Goal: Information Seeking & Learning: Learn about a topic

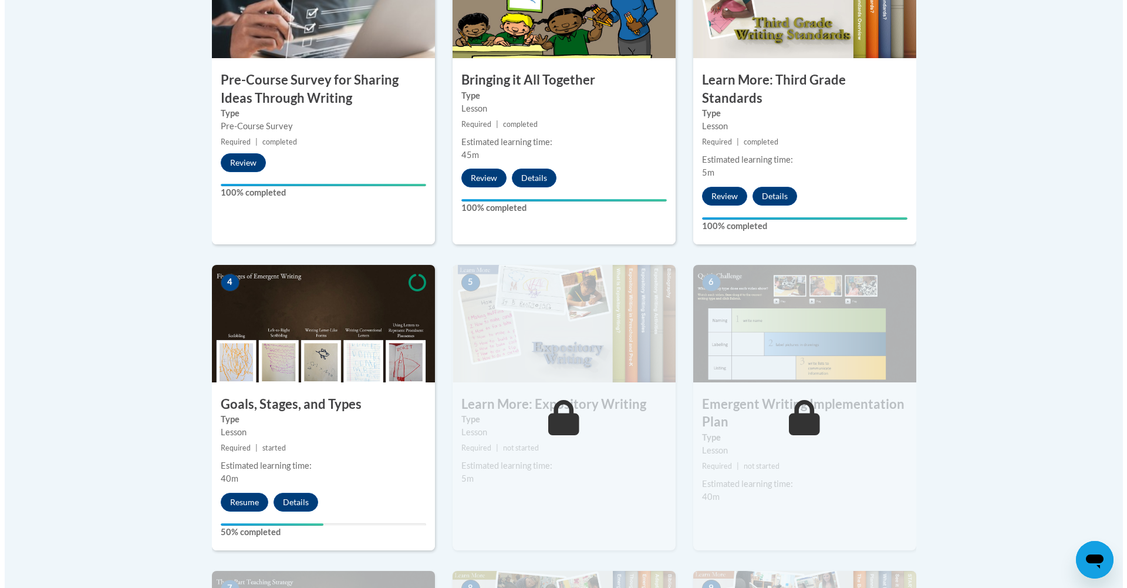
scroll to position [466, 0]
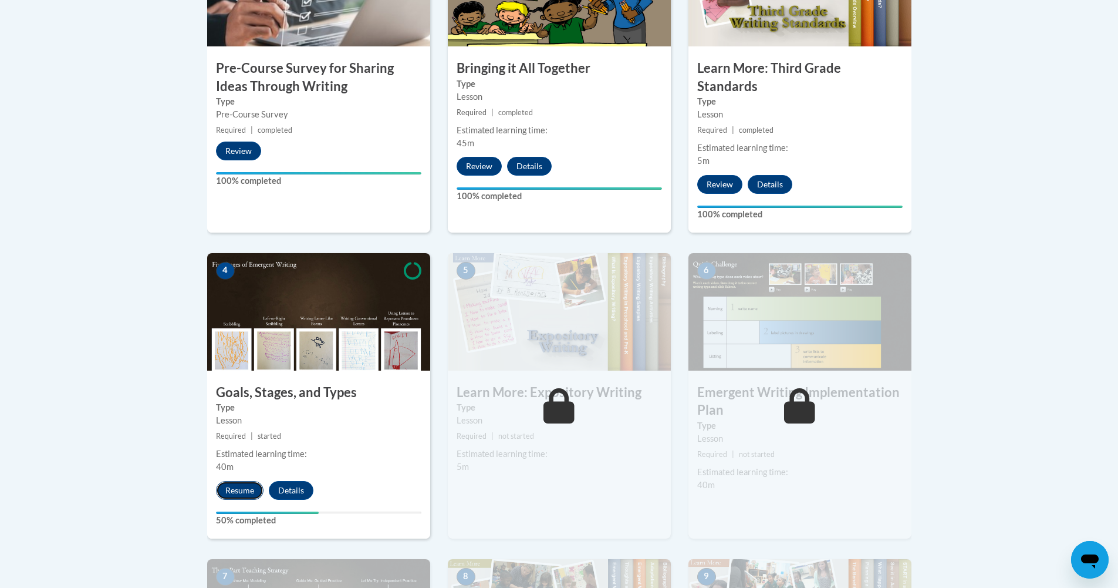
click at [244, 481] on button "Resume" at bounding box center [240, 490] width 48 height 19
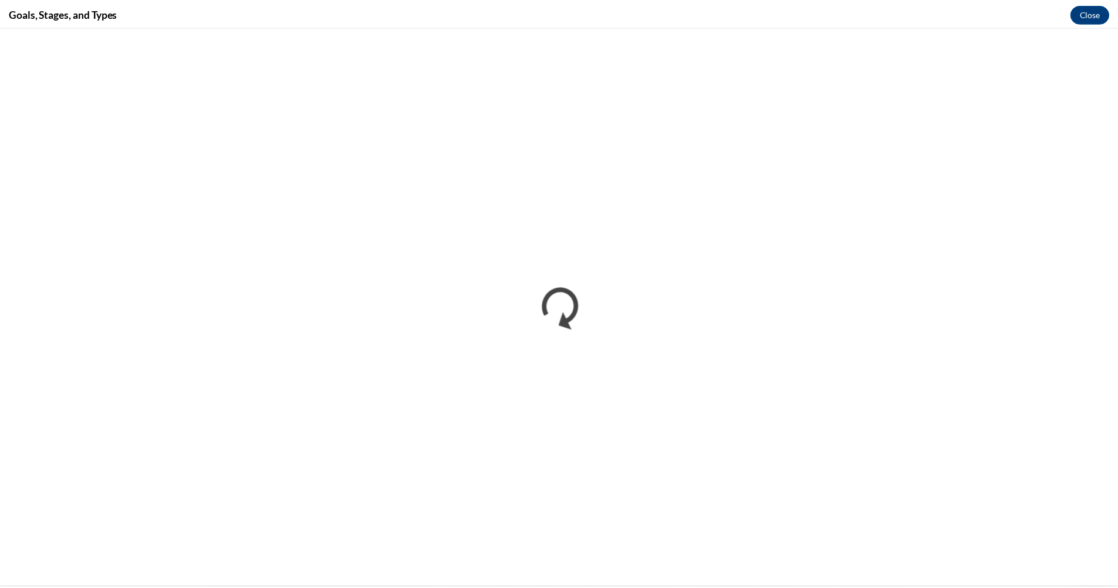
scroll to position [0, 0]
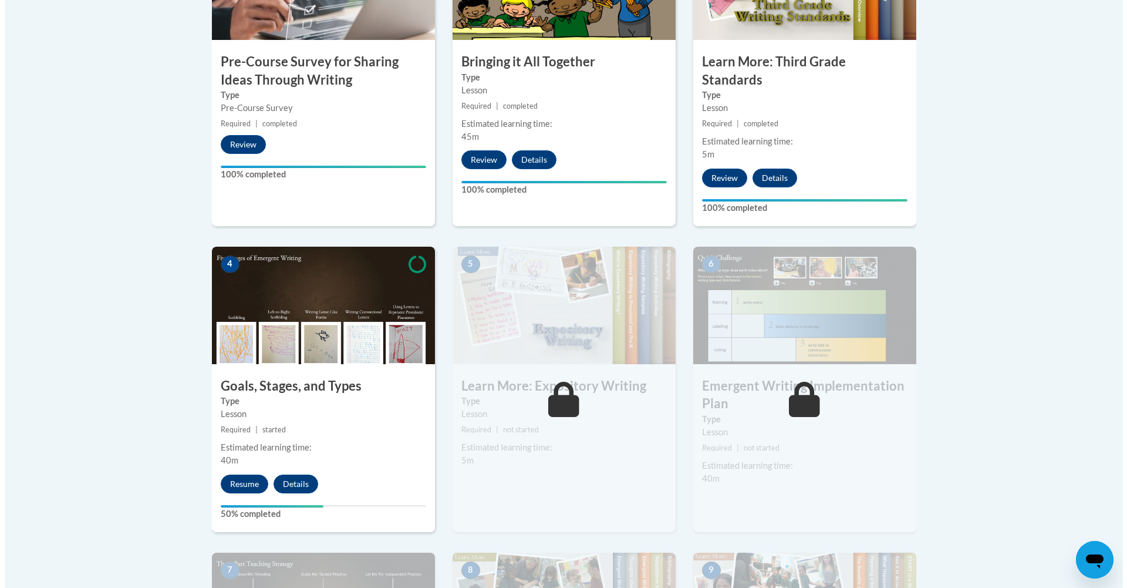
scroll to position [556, 0]
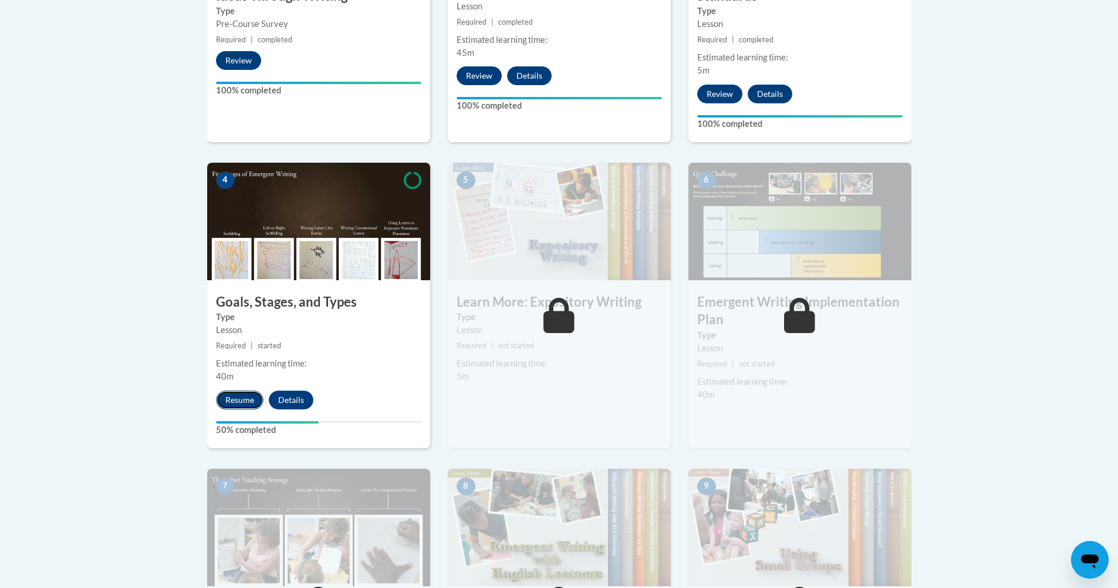
click at [239, 390] on button "Resume" at bounding box center [240, 399] width 48 height 19
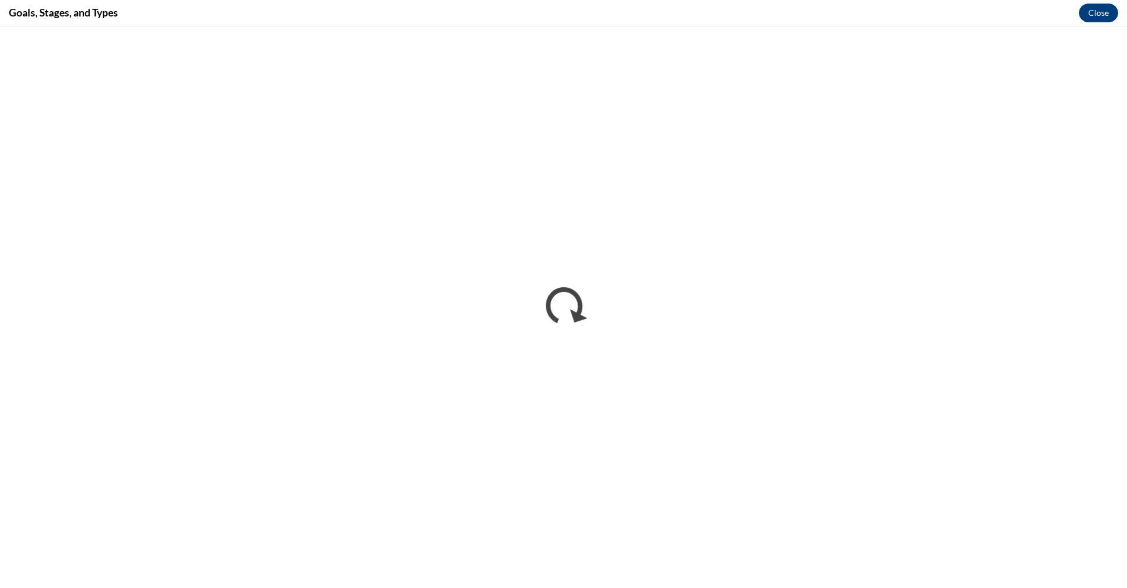
scroll to position [0, 0]
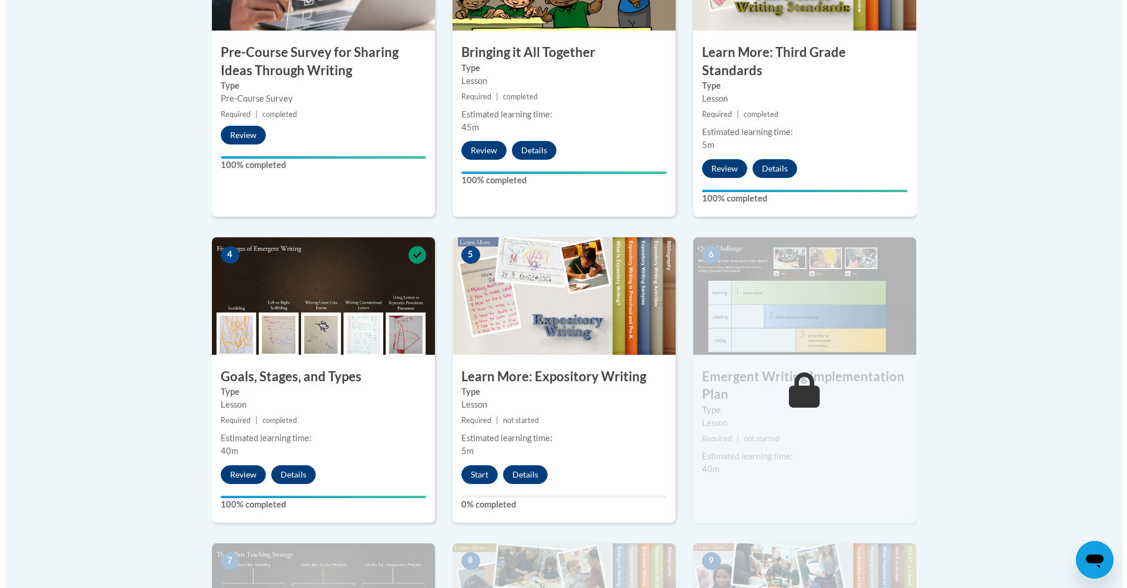
scroll to position [520, 0]
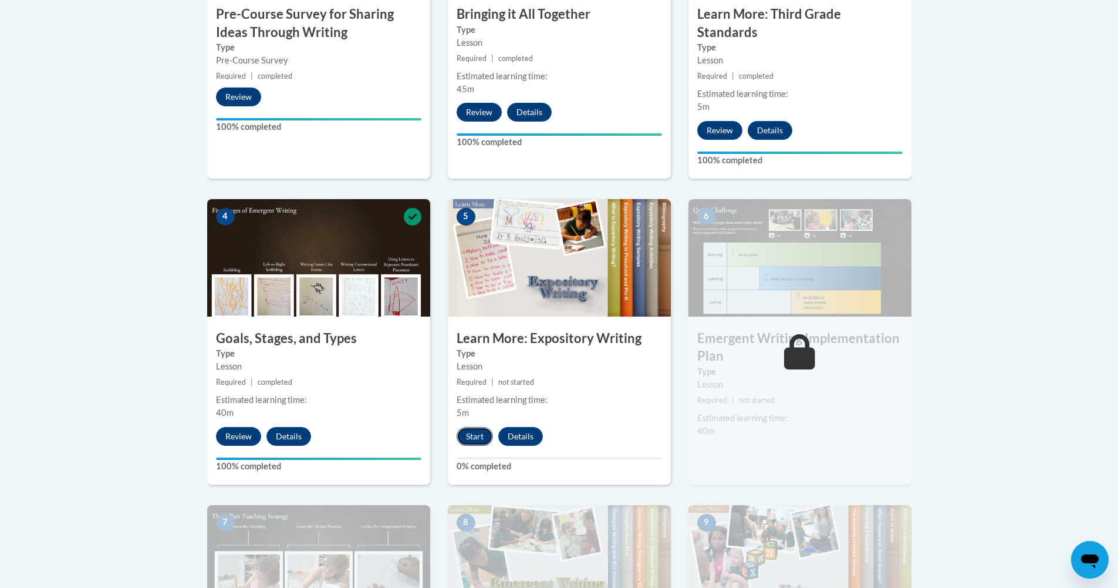
click at [478, 427] on button "Start" at bounding box center [475, 436] width 36 height 19
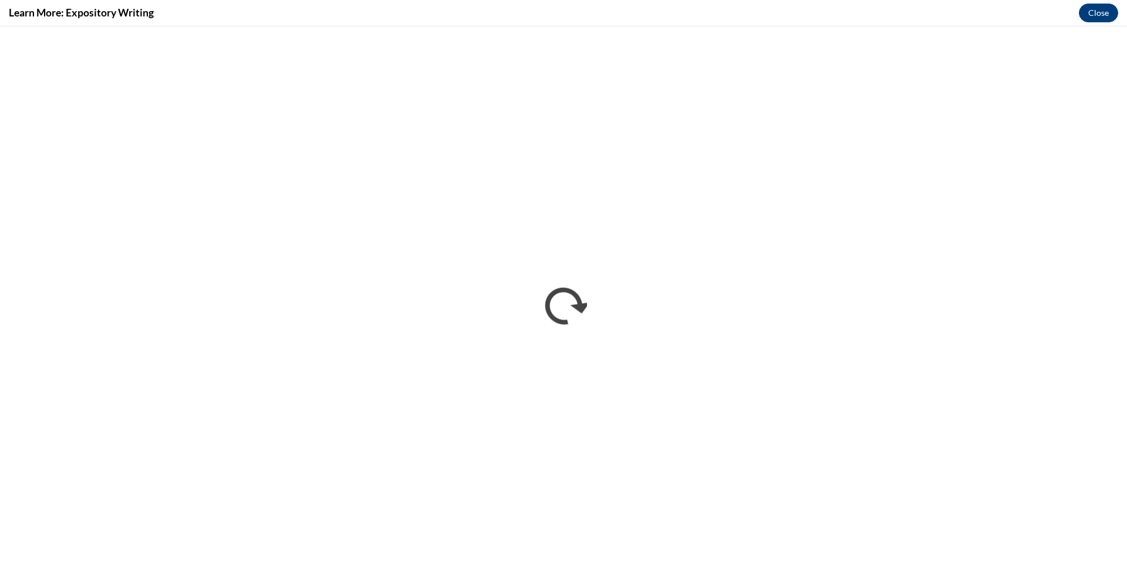
scroll to position [0, 0]
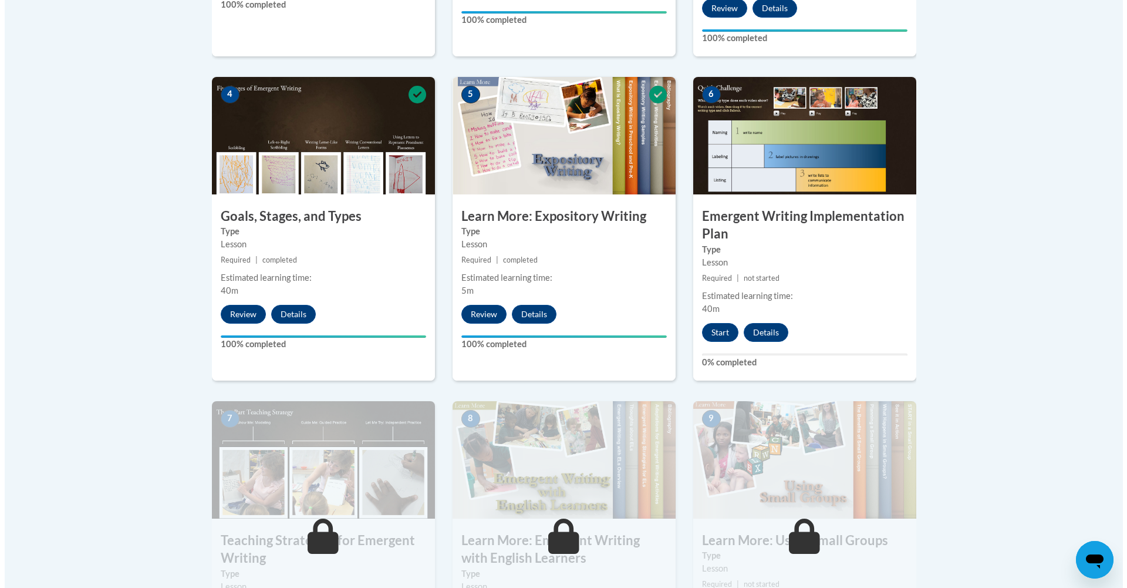
scroll to position [734, 0]
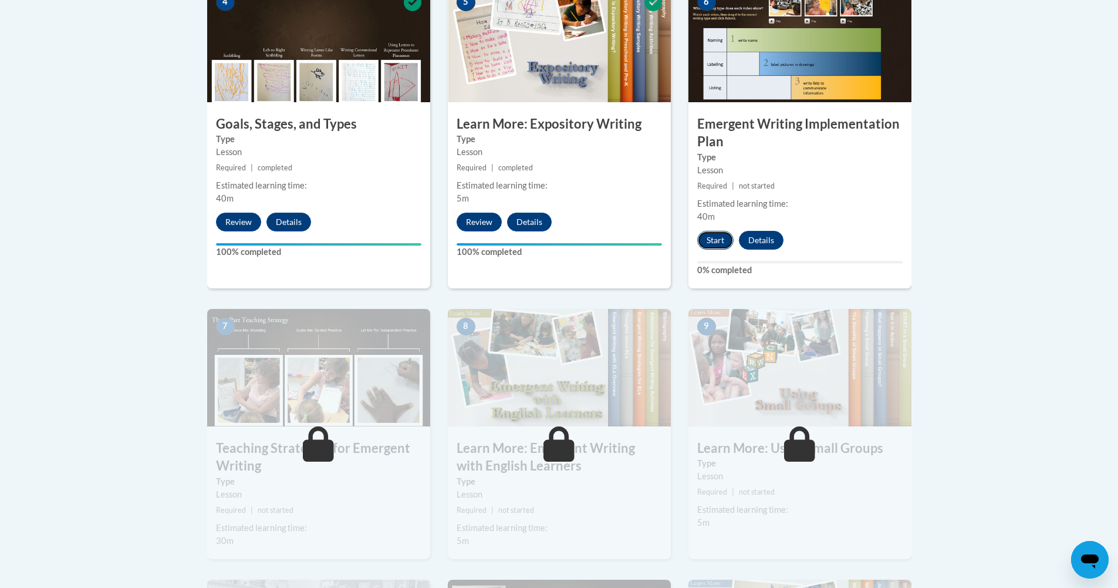
click at [709, 231] on button "Start" at bounding box center [715, 240] width 36 height 19
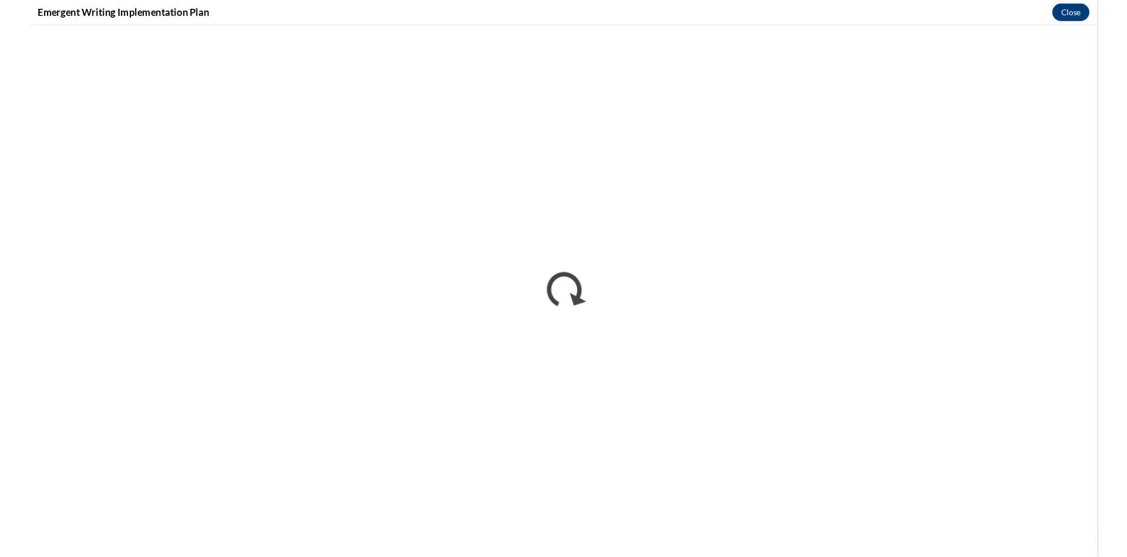
scroll to position [0, 0]
